Goal: Task Accomplishment & Management: Use online tool/utility

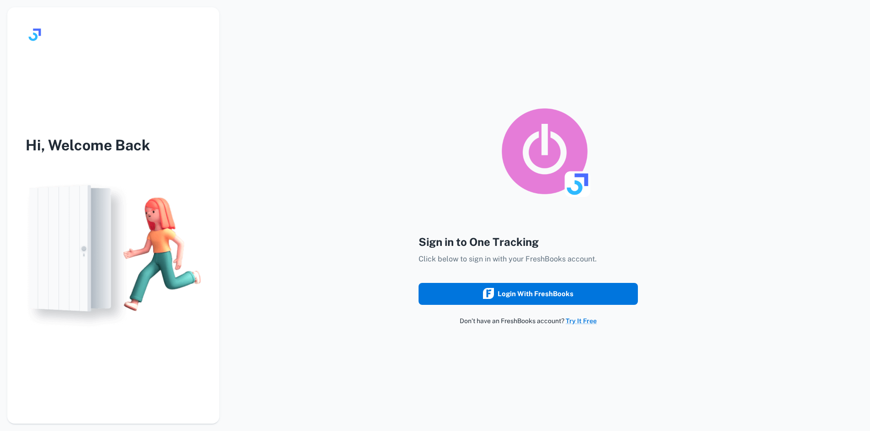
drag, startPoint x: 533, startPoint y: 292, endPoint x: 540, endPoint y: 290, distance: 8.0
click at [534, 292] on div "Login with FreshBooks" at bounding box center [528, 294] width 90 height 12
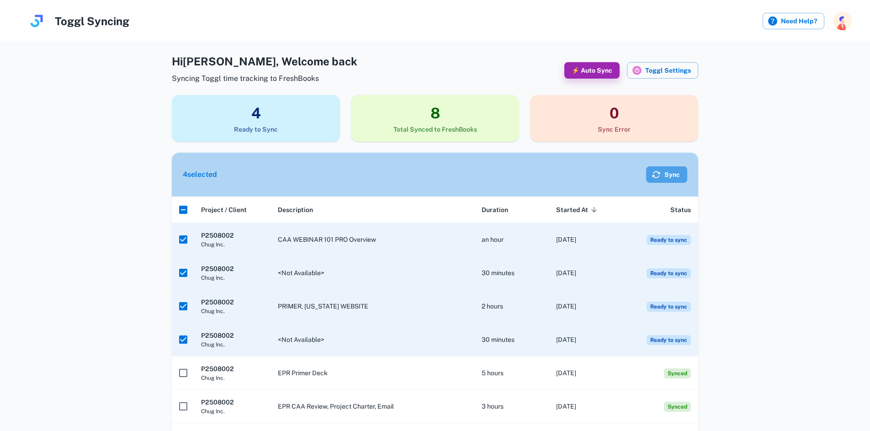
click at [647, 174] on button "Sync" at bounding box center [666, 174] width 41 height 16
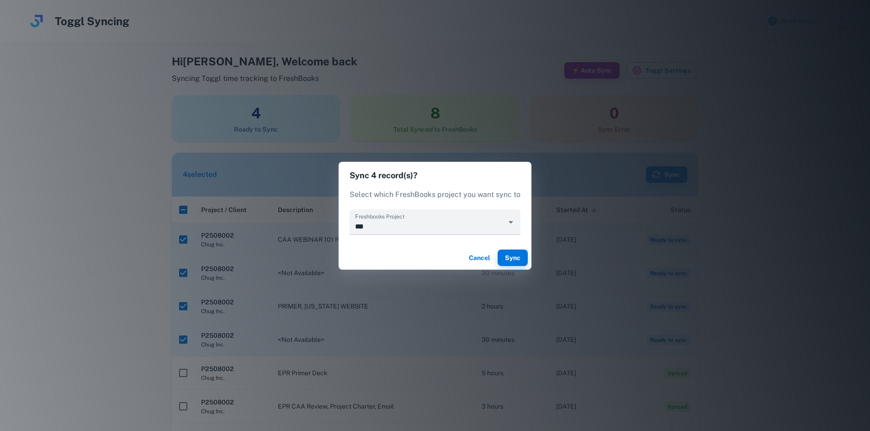
click at [476, 259] on button "Cancel" at bounding box center [479, 257] width 29 height 16
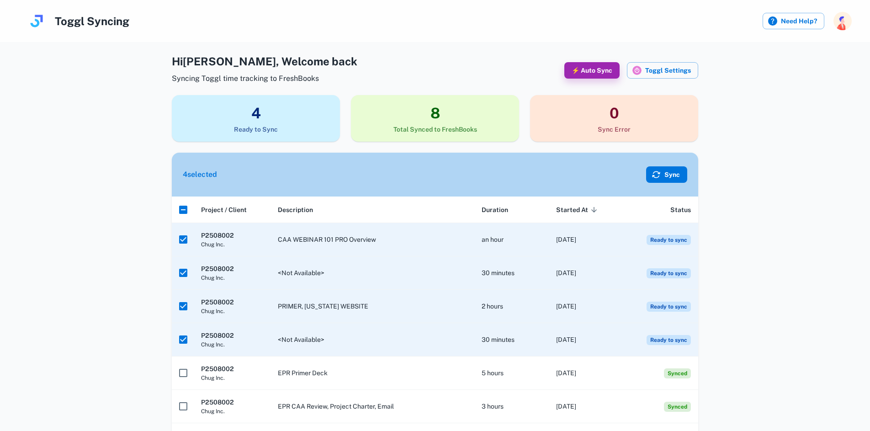
click at [665, 172] on button "Sync" at bounding box center [666, 174] width 41 height 16
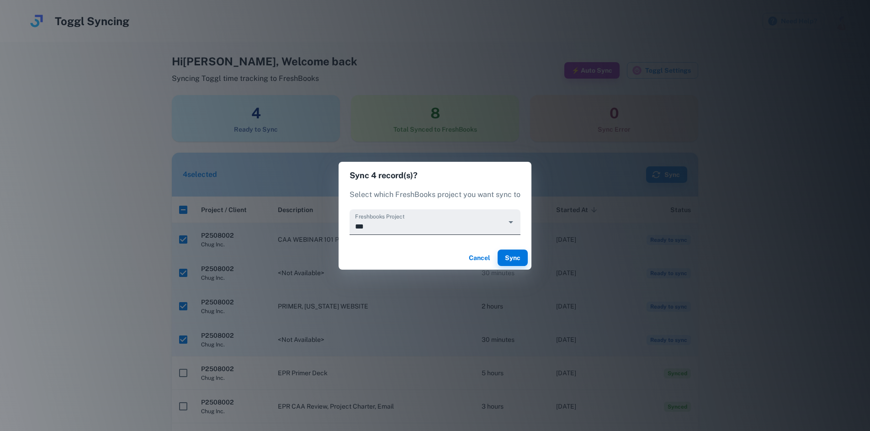
click at [503, 223] on div "***" at bounding box center [434, 222] width 171 height 26
click at [509, 222] on icon "Open" at bounding box center [510, 222] width 11 height 11
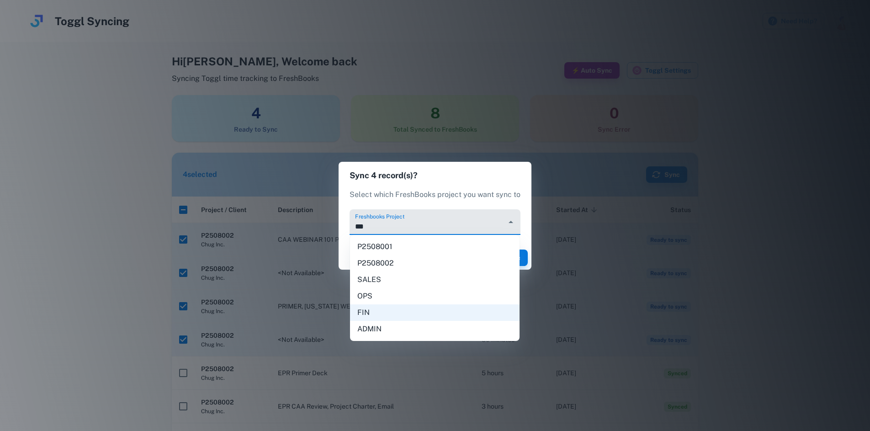
drag, startPoint x: 434, startPoint y: 257, endPoint x: 447, endPoint y: 258, distance: 13.3
click at [434, 257] on li "P2508002" at bounding box center [434, 263] width 169 height 16
type input "********"
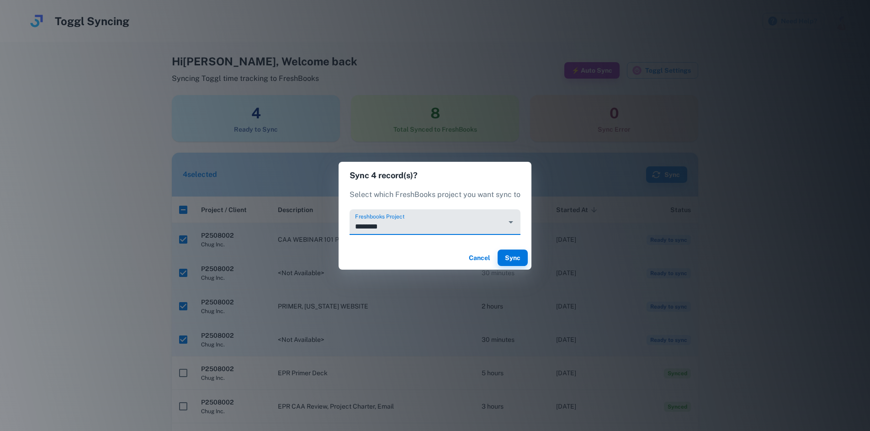
drag, startPoint x: 511, startPoint y: 261, endPoint x: 574, endPoint y: 224, distance: 73.1
click at [512, 261] on button "Sync" at bounding box center [513, 257] width 30 height 16
